Goal: Task Accomplishment & Management: Manage account settings

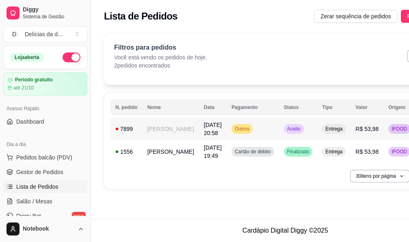
click at [159, 129] on td "[PERSON_NAME]" at bounding box center [171, 128] width 56 height 23
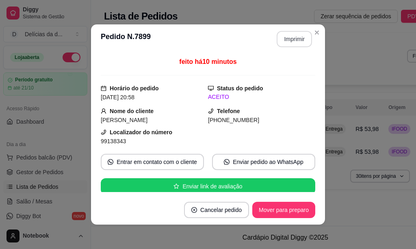
click at [290, 39] on button "Imprimir" at bounding box center [294, 39] width 35 height 16
click at [288, 43] on button "Imprimir" at bounding box center [294, 39] width 35 height 16
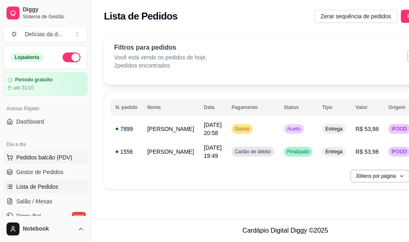
click at [56, 154] on span "Pedidos balcão (PDV)" at bounding box center [44, 157] width 56 height 8
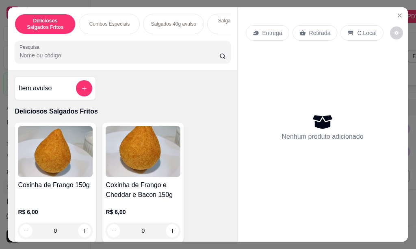
scroll to position [0, 7]
click at [102, 21] on p "Combos Especiais" at bounding box center [103, 24] width 40 height 7
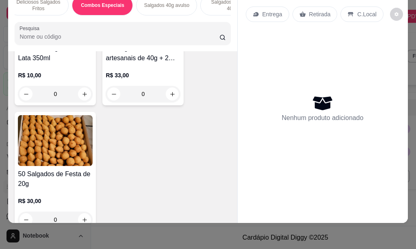
scroll to position [467, 0]
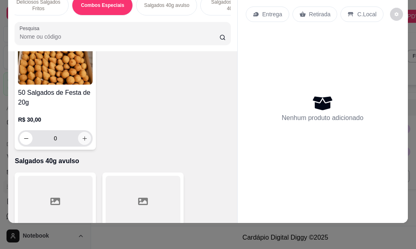
click at [83, 142] on button "increase-product-quantity" at bounding box center [84, 138] width 13 height 13
type input "1"
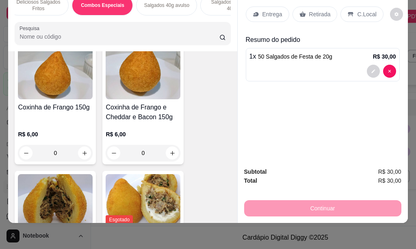
scroll to position [0, 0]
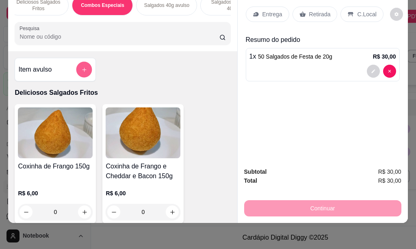
click at [82, 69] on icon "add-separate-item" at bounding box center [84, 69] width 4 height 4
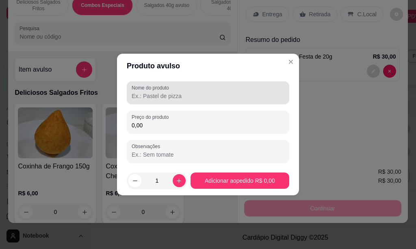
click at [180, 96] on input "Nome do produto" at bounding box center [208, 96] width 153 height 8
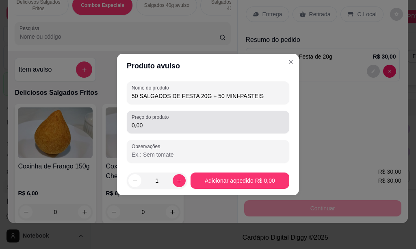
type input "50 SALGADOS DE FESTA 20G + 50 MINI-PASTEIS"
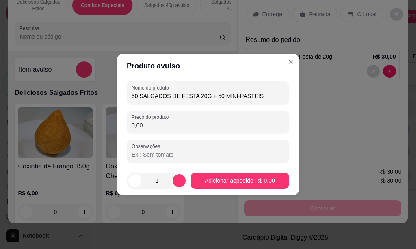
click at [144, 126] on input "0,00" at bounding box center [208, 125] width 153 height 8
type input "56,00"
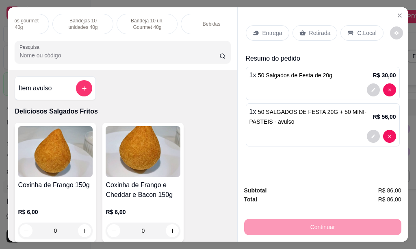
scroll to position [0, 230]
click at [200, 17] on div "Bebidas" at bounding box center [199, 24] width 61 height 20
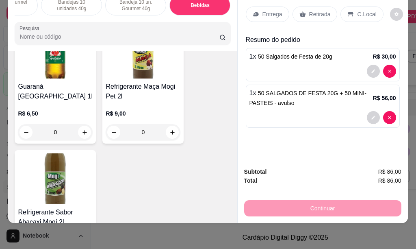
scroll to position [2952, 0]
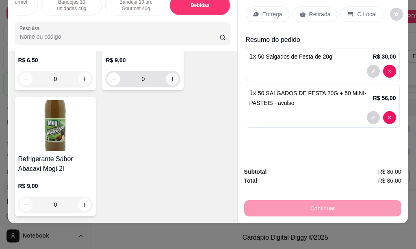
click at [169, 76] on icon "increase-product-quantity" at bounding box center [172, 79] width 6 height 6
type input "1"
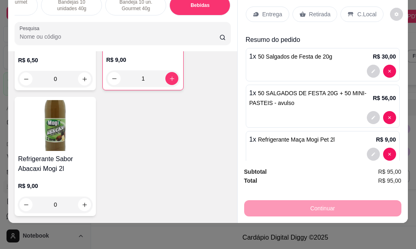
scroll to position [2953, 0]
click at [271, 10] on p "Entrega" at bounding box center [273, 14] width 20 height 8
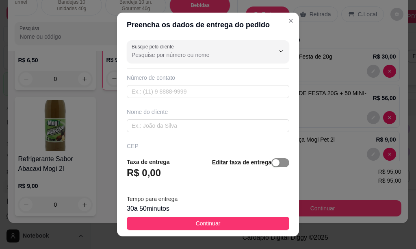
click at [271, 163] on span "button" at bounding box center [280, 162] width 18 height 9
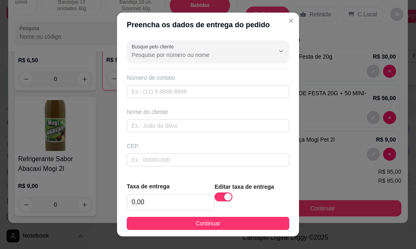
click at [152, 172] on div "Busque pelo cliente Número de contato Nome do cliente CEP Rua/[GEOGRAPHIC_DATA]" at bounding box center [208, 106] width 182 height 139
click at [152, 195] on input "0,00" at bounding box center [170, 201] width 87 height 15
type input "8,00"
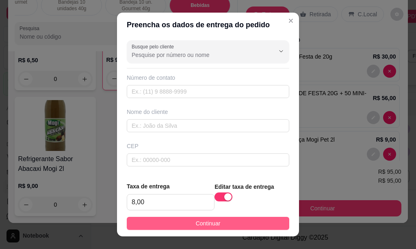
click at [198, 225] on span "Continuar" at bounding box center [208, 223] width 25 height 9
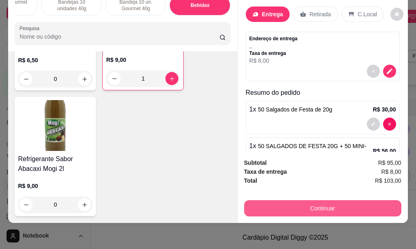
click at [293, 202] on button "Continuar" at bounding box center [322, 208] width 157 height 16
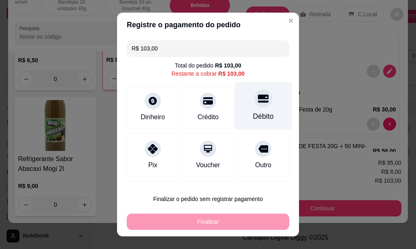
click at [254, 107] on div at bounding box center [263, 98] width 18 height 18
type input "R$ 0,00"
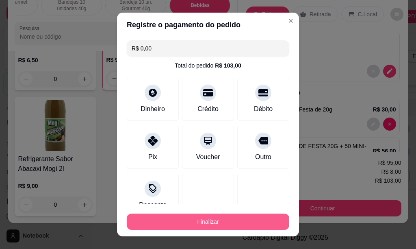
click at [204, 224] on button "Finalizar" at bounding box center [208, 221] width 163 height 16
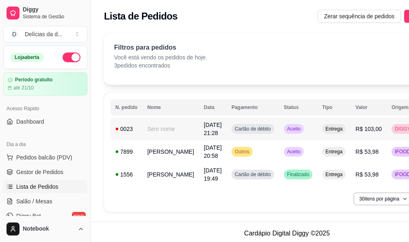
click at [154, 129] on td "Sem nome" at bounding box center [171, 128] width 56 height 23
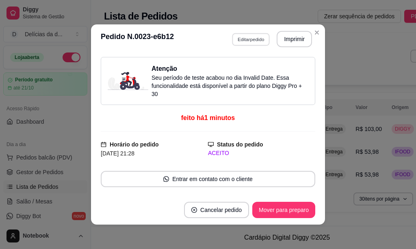
click at [236, 40] on button "Editar pedido" at bounding box center [251, 39] width 38 height 13
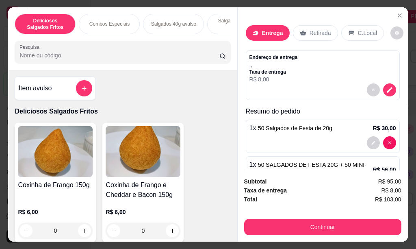
click at [327, 221] on button "Continuar" at bounding box center [322, 227] width 157 height 16
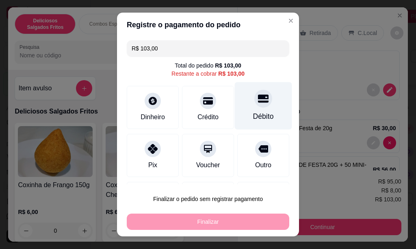
click at [258, 102] on icon at bounding box center [263, 98] width 11 height 11
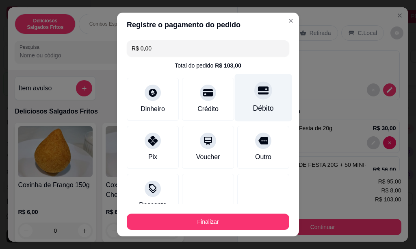
type input "R$ 0,00"
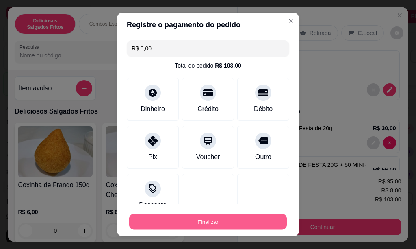
click at [213, 217] on button "Finalizar" at bounding box center [208, 222] width 158 height 16
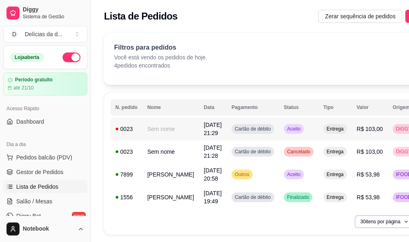
click at [155, 128] on td "Sem nome" at bounding box center [171, 128] width 56 height 23
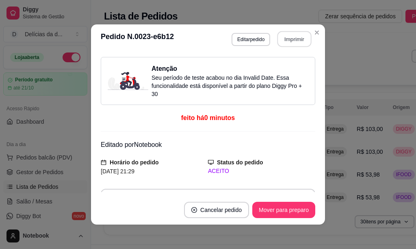
click at [306, 38] on button "Imprimir" at bounding box center [295, 39] width 34 height 16
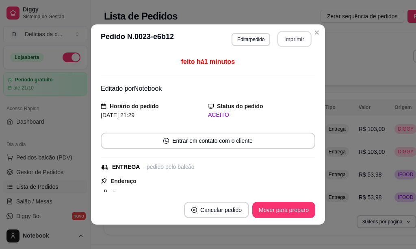
click at [306, 38] on button "Imprimir" at bounding box center [295, 39] width 34 height 16
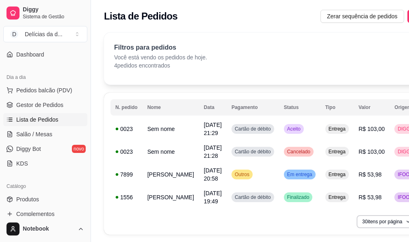
scroll to position [41, 0]
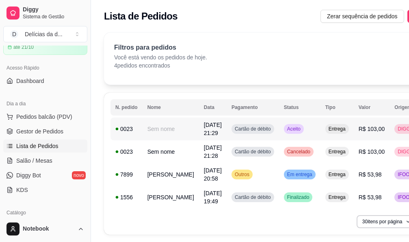
click at [204, 130] on span "[DATE] 21:29" at bounding box center [213, 129] width 18 height 15
click at [163, 132] on td "Sem nome" at bounding box center [171, 128] width 56 height 23
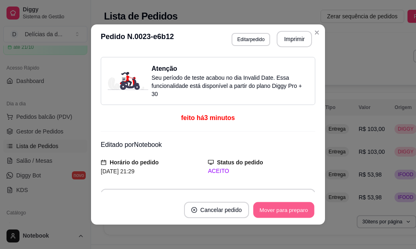
click at [270, 211] on button "Mover para preparo" at bounding box center [283, 210] width 61 height 16
click at [270, 211] on div "Mover para preparo" at bounding box center [283, 210] width 63 height 16
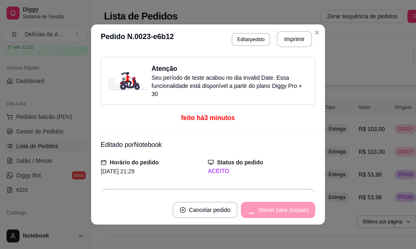
click at [270, 211] on div "Mover para preparo" at bounding box center [278, 210] width 74 height 16
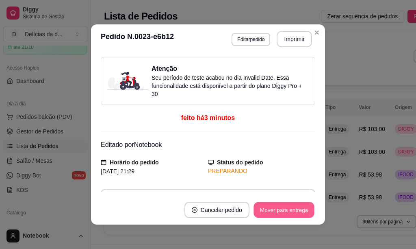
click at [272, 209] on button "Mover para entrega" at bounding box center [284, 210] width 61 height 16
click at [287, 214] on button "Mover para finalizado" at bounding box center [281, 210] width 67 height 16
